Goal: Task Accomplishment & Management: Manage account settings

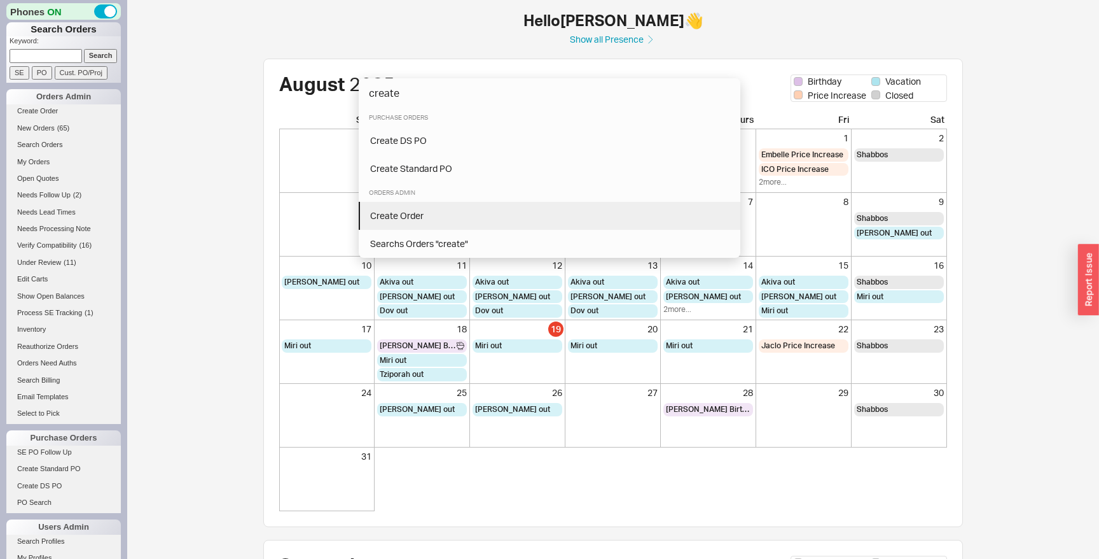
type input "create"
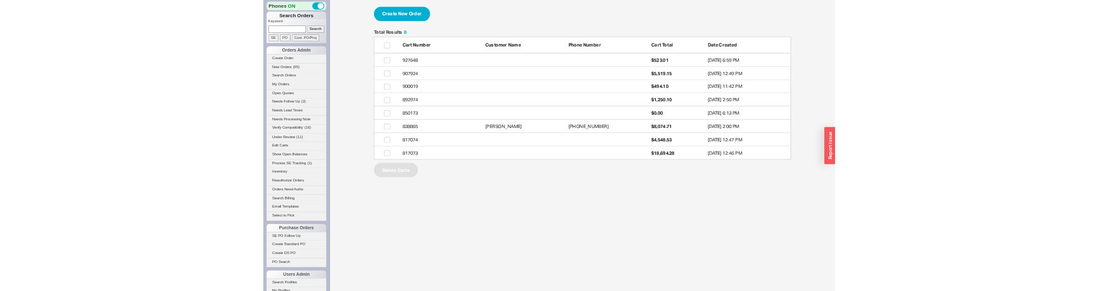
scroll to position [249, 802]
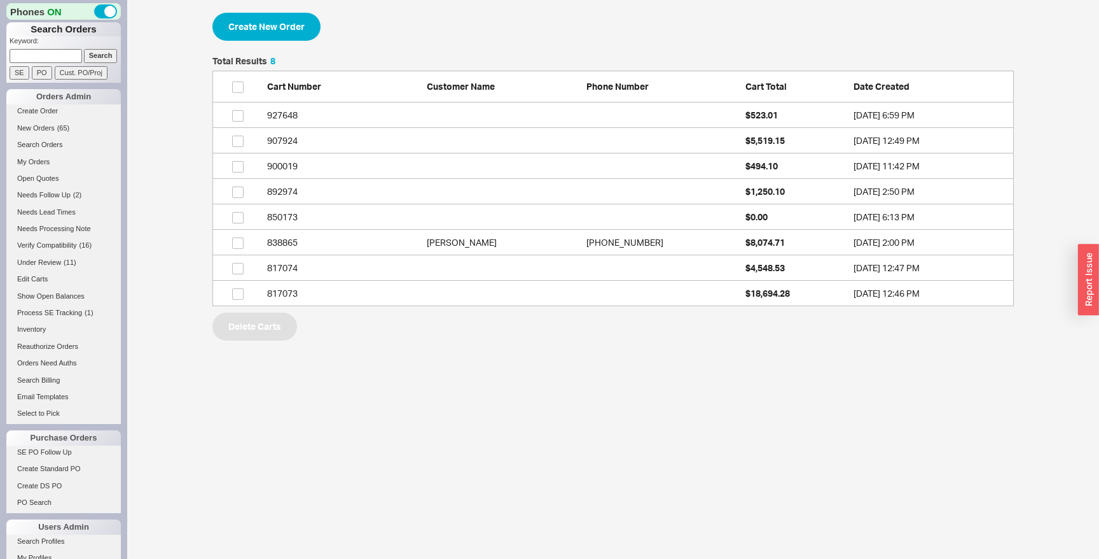
click at [426, 350] on div "Create New Order Total Results 8 Cart Number Customer Name Phone Number Cart To…" at bounding box center [613, 176] width 972 height 353
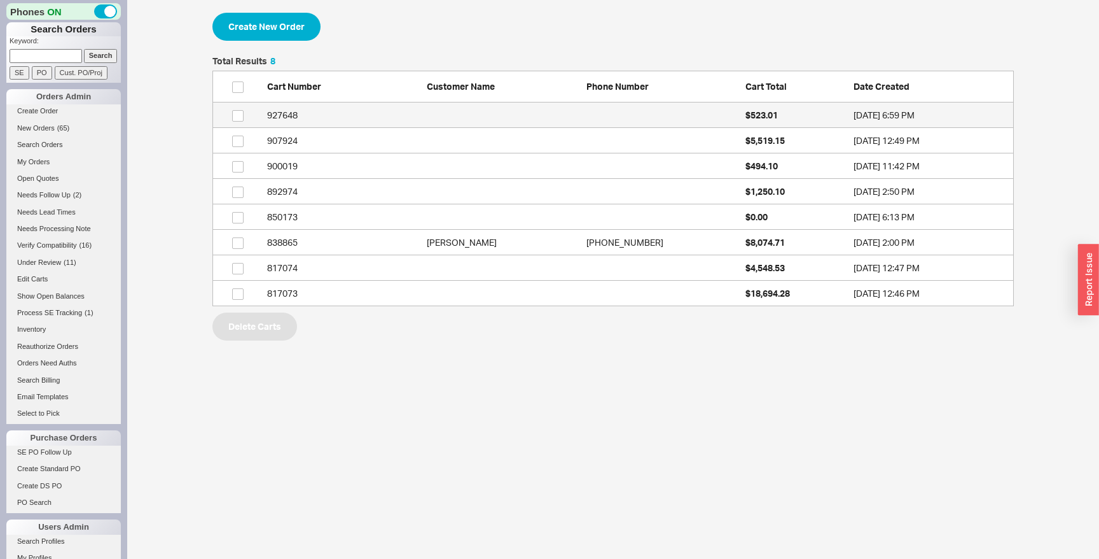
click at [347, 126] on link "927648 $523.01 [DATE] 6:59 PM" at bounding box center [614, 114] width 802 height 25
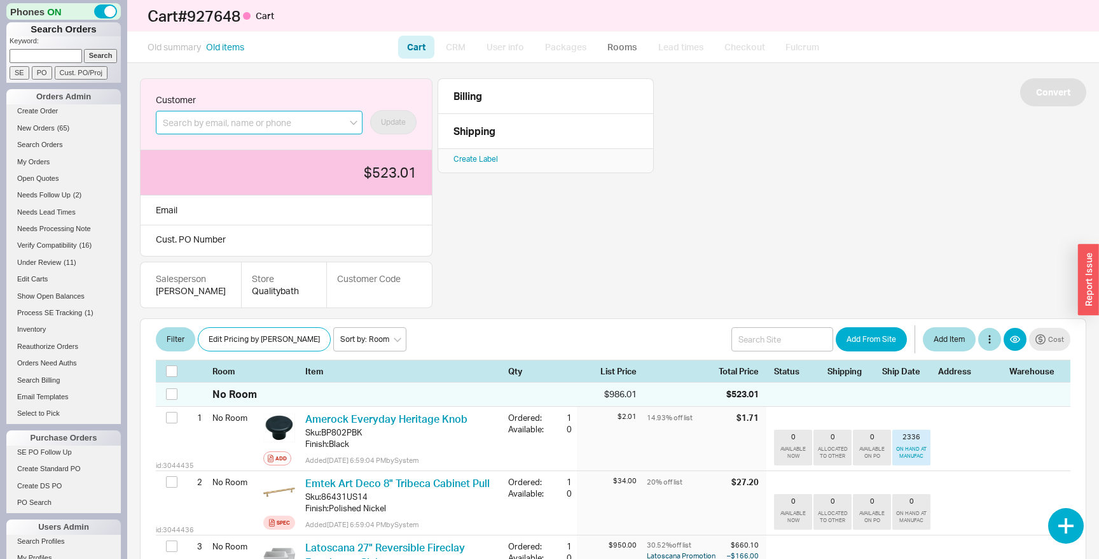
click at [307, 123] on input at bounding box center [259, 123] width 207 height 24
type input "i"
type input "[EMAIL_ADDRESS][DOMAIN_NAME]"
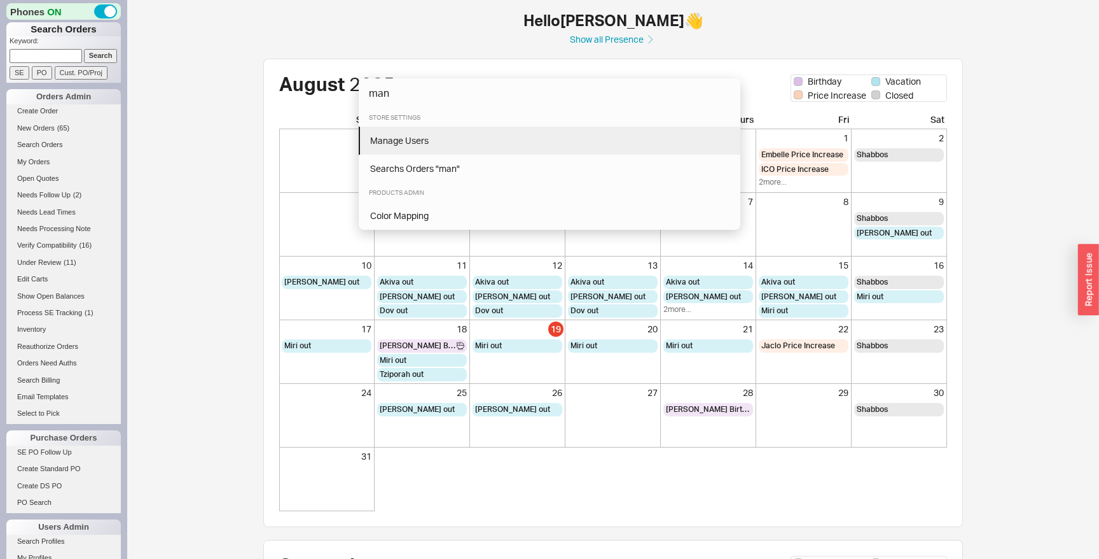
type input "man"
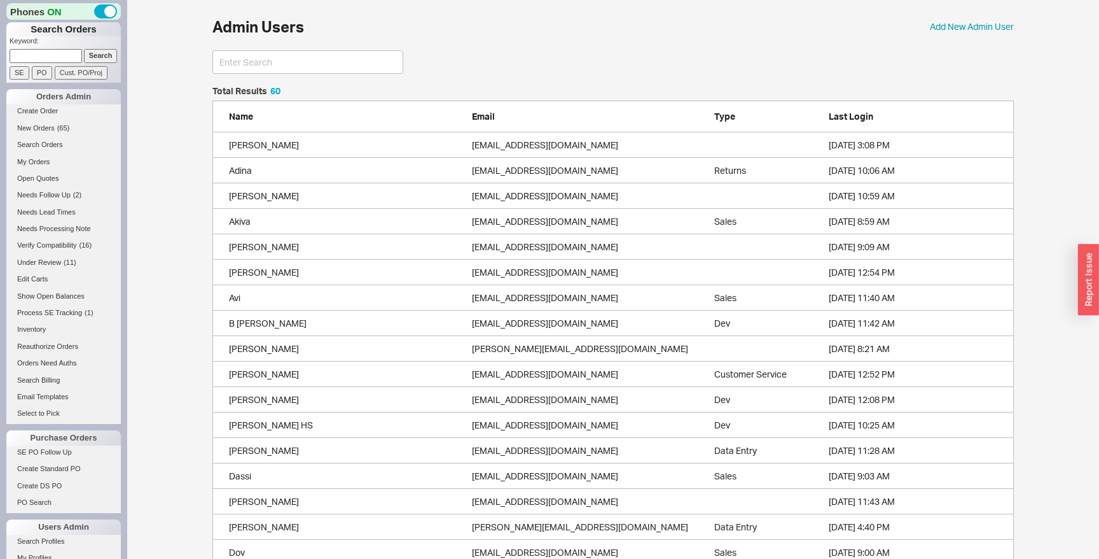
scroll to position [1573, 802]
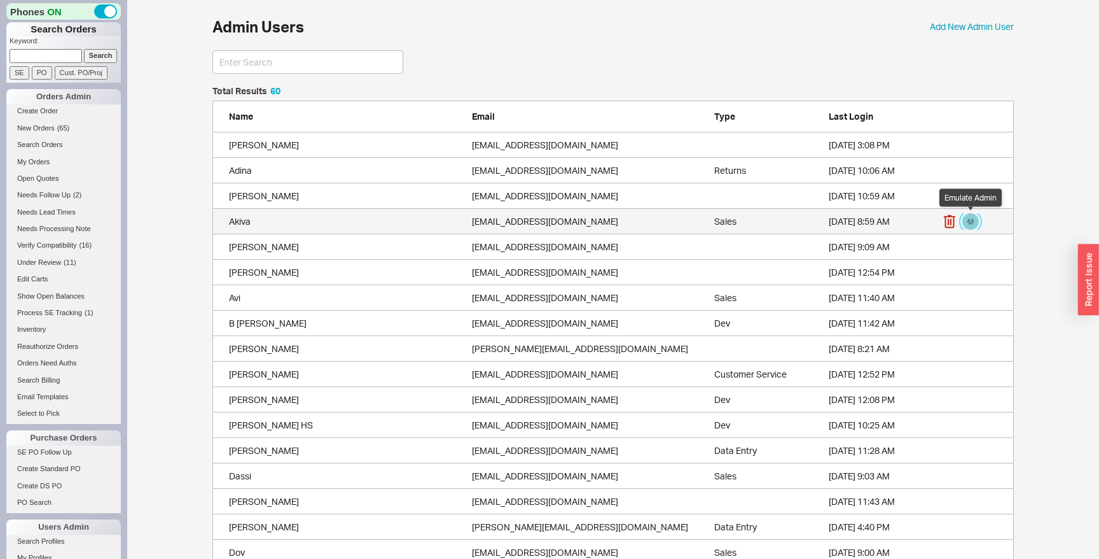
click at [968, 225] on button "grid" at bounding box center [971, 221] width 17 height 17
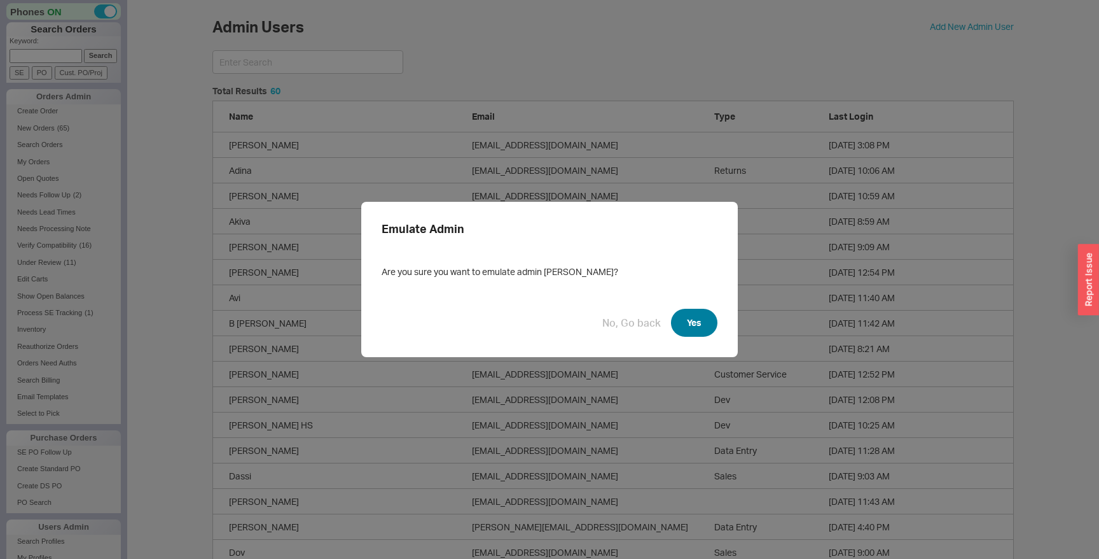
click at [694, 323] on button "Yes" at bounding box center [694, 323] width 46 height 28
